Goal: Check status: Check status

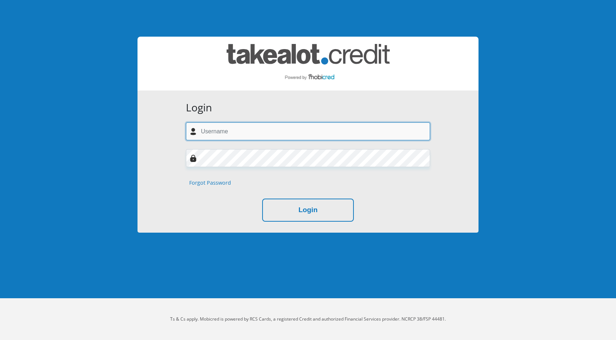
click at [218, 130] on input "text" at bounding box center [308, 131] width 244 height 18
click at [247, 139] on input "text" at bounding box center [308, 131] width 244 height 18
type input "[EMAIL_ADDRESS][DOMAIN_NAME]"
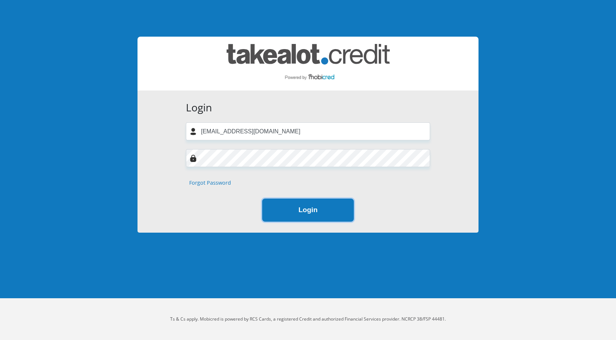
click at [290, 213] on button "Login" at bounding box center [308, 210] width 92 height 23
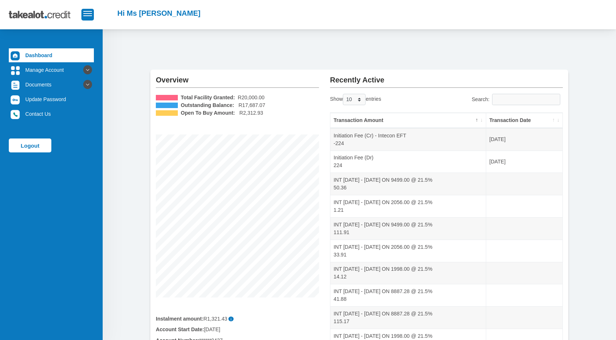
click at [531, 117] on th "Transaction Date" at bounding box center [524, 120] width 76 height 15
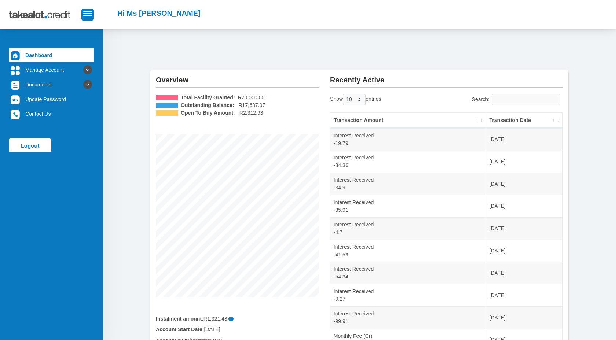
click at [531, 117] on th "Transaction Date" at bounding box center [524, 120] width 76 height 15
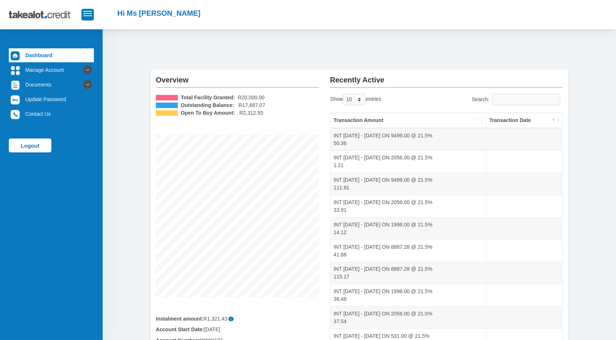
click at [531, 117] on th "Transaction Date" at bounding box center [524, 120] width 76 height 15
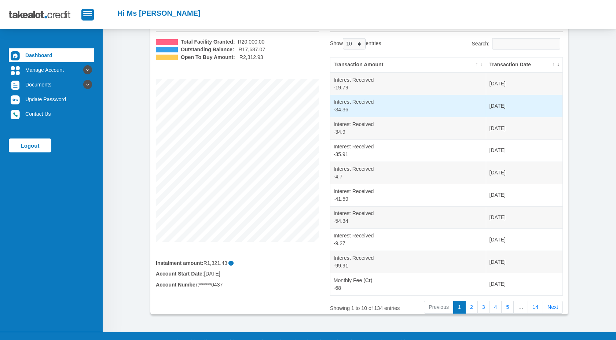
scroll to position [73, 0]
